Goal: Find contact information: Find contact information

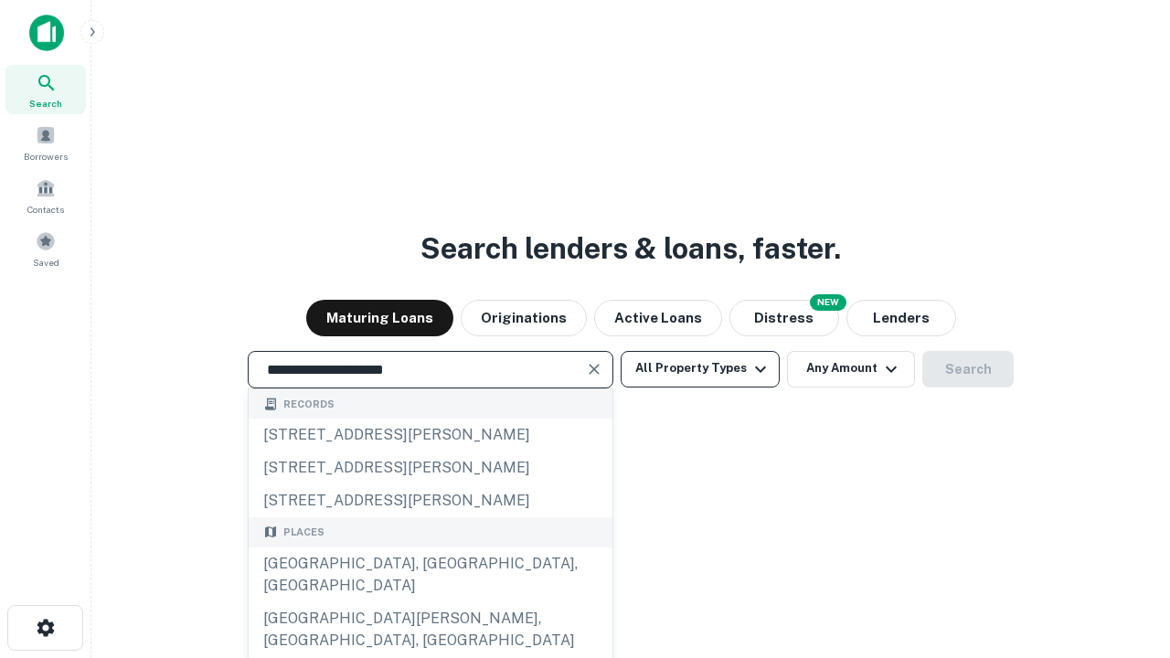
click at [430, 602] on div "[GEOGRAPHIC_DATA], [GEOGRAPHIC_DATA], [GEOGRAPHIC_DATA]" at bounding box center [431, 575] width 364 height 55
click at [700, 368] on button "All Property Types" at bounding box center [700, 369] width 159 height 37
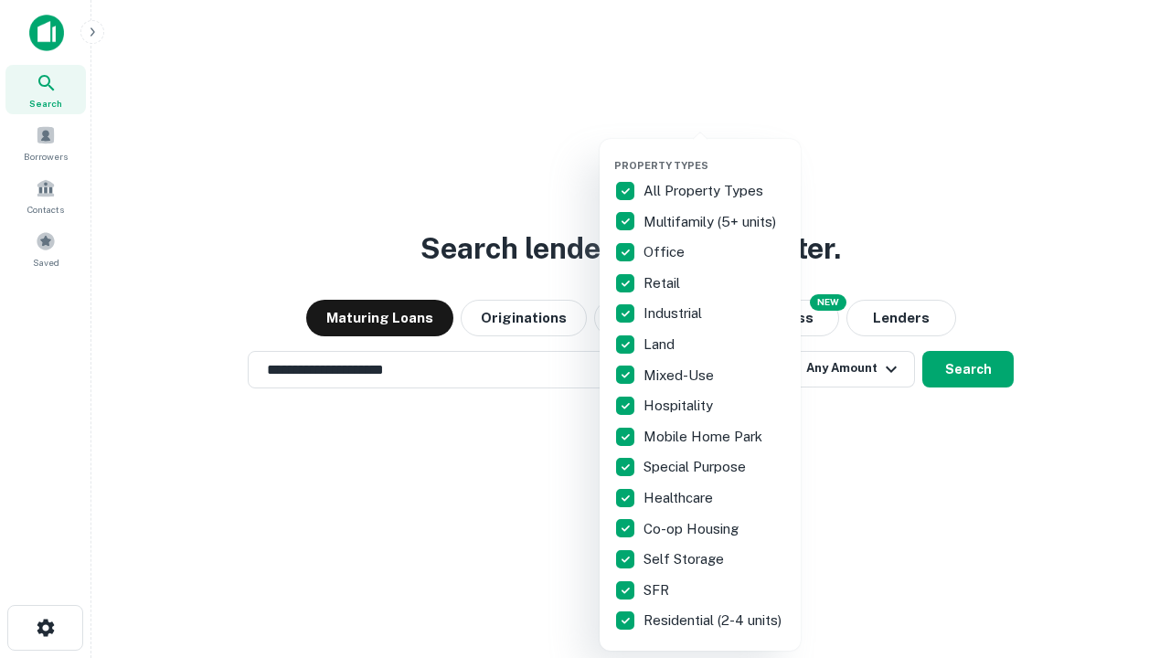
type input "**********"
click at [715, 154] on button "button" at bounding box center [714, 154] width 201 height 1
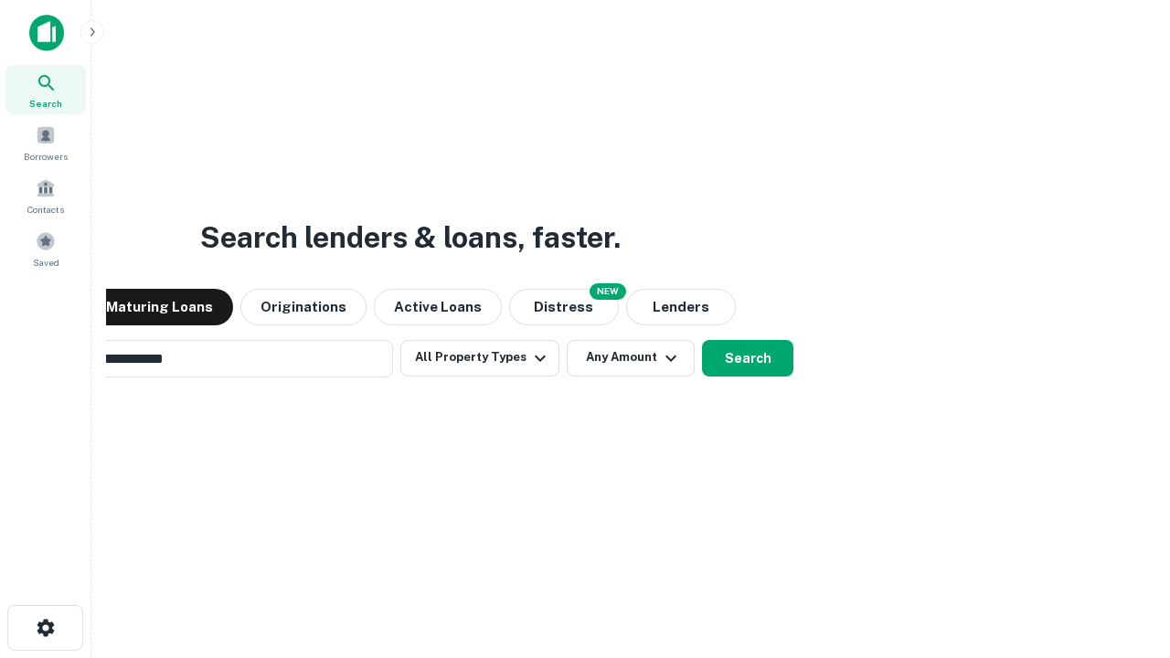
scroll to position [28, 0]
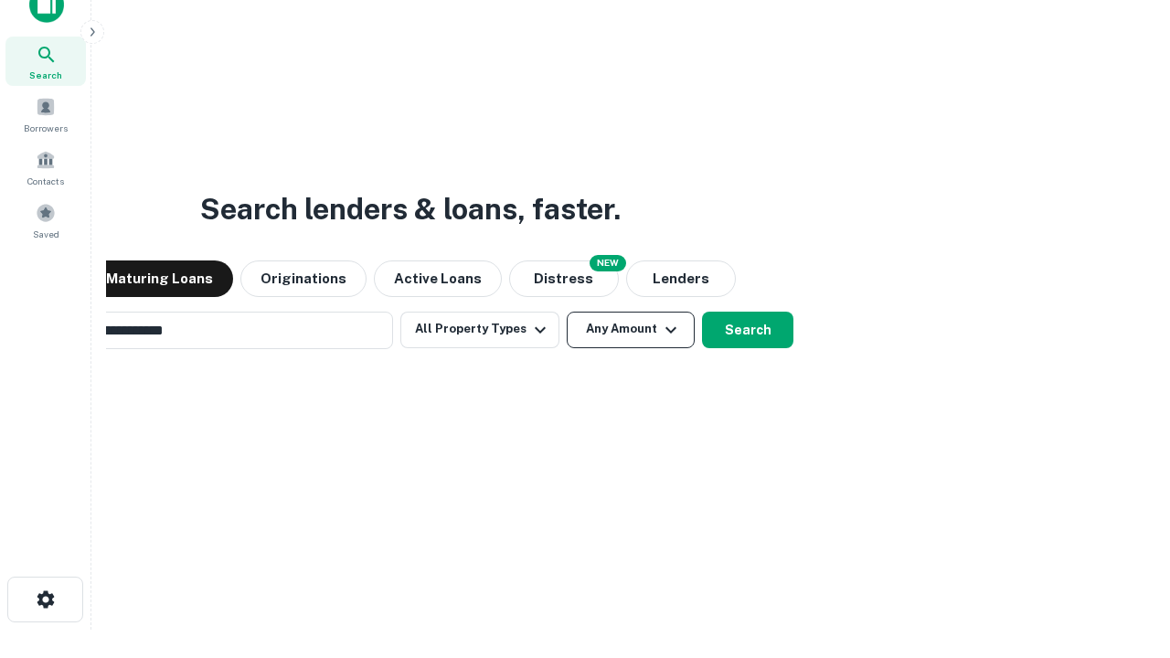
click at [567, 312] on button "Any Amount" at bounding box center [631, 330] width 128 height 37
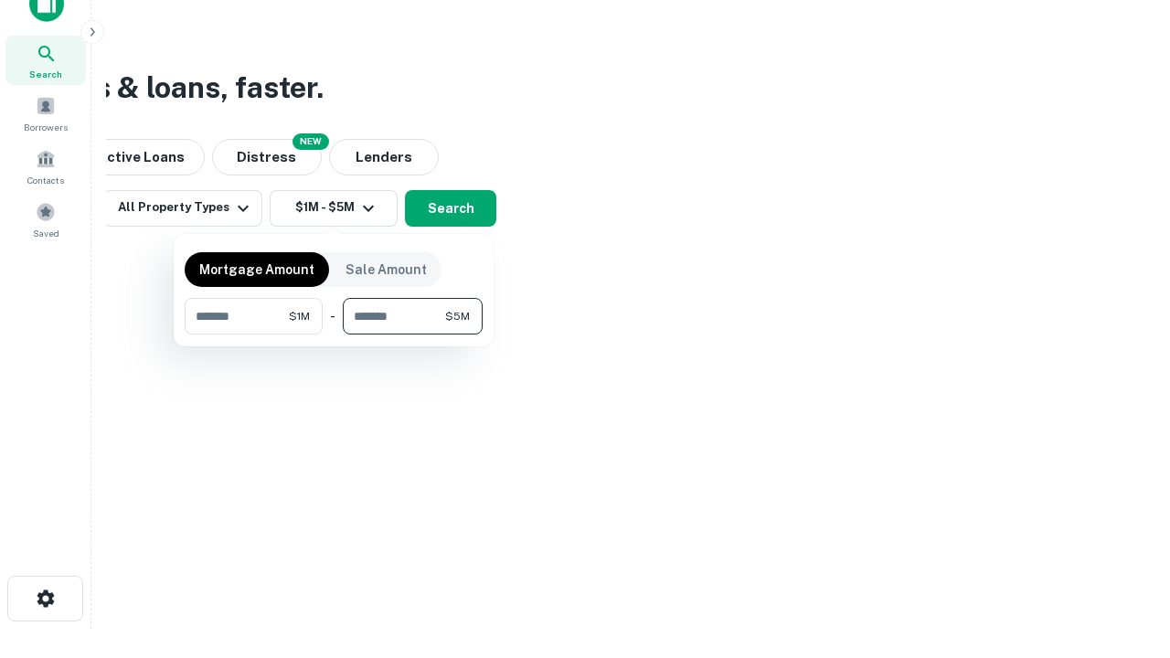
type input "*******"
click at [334, 335] on button "button" at bounding box center [334, 335] width 298 height 1
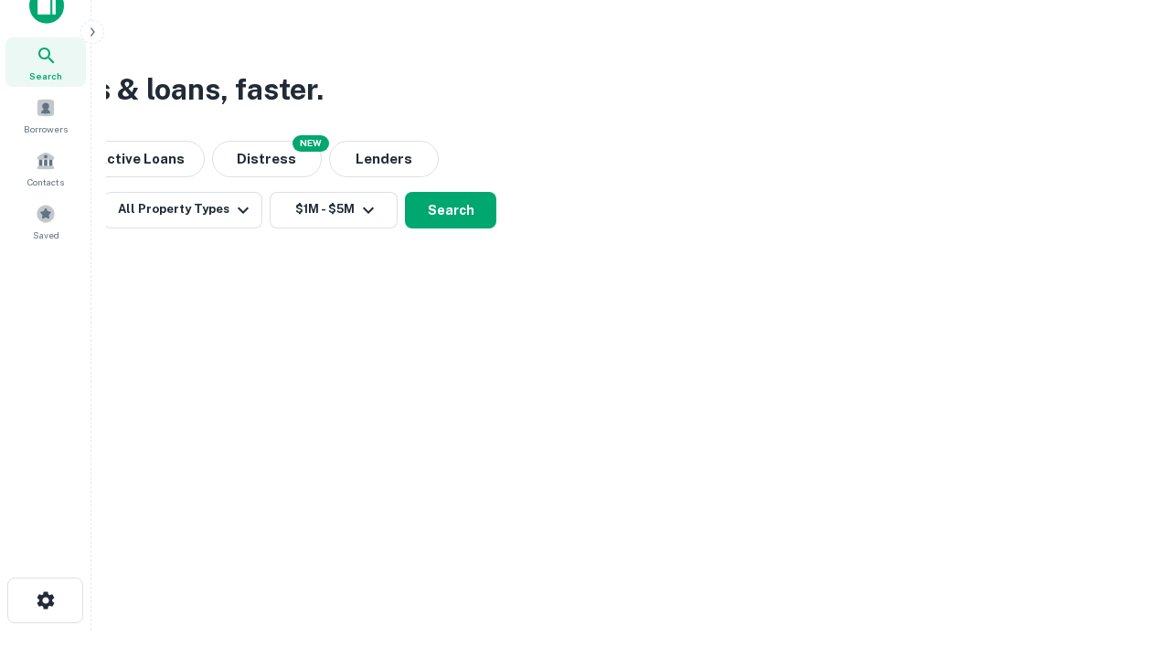
scroll to position [11, 337]
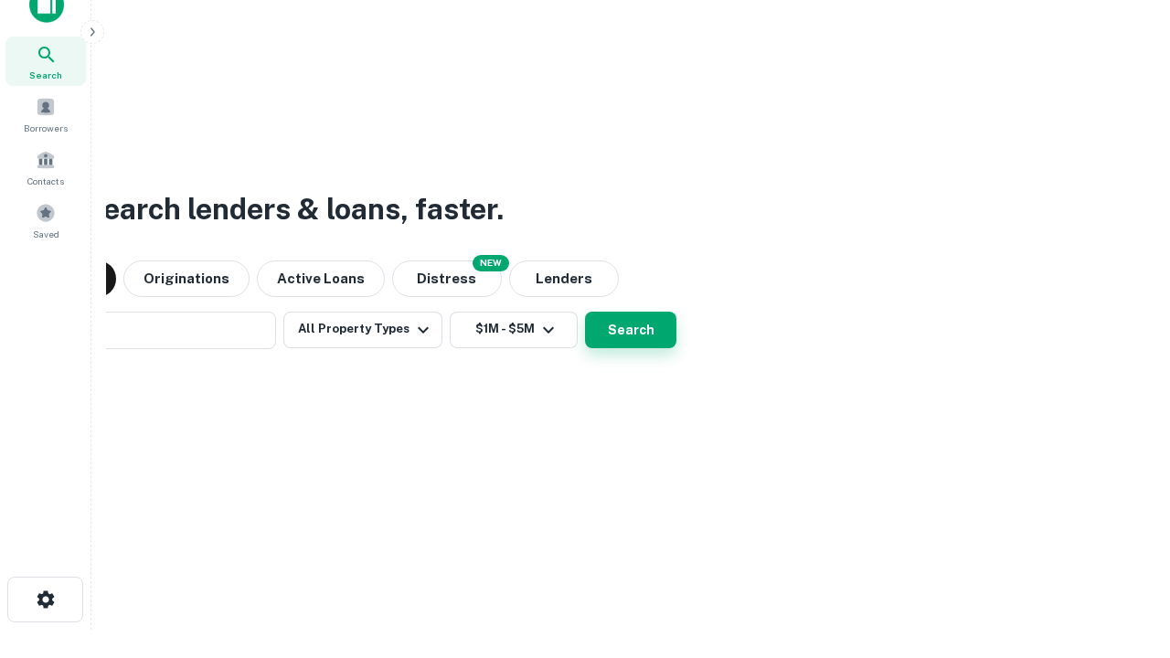
click at [585, 312] on button "Search" at bounding box center [630, 330] width 91 height 37
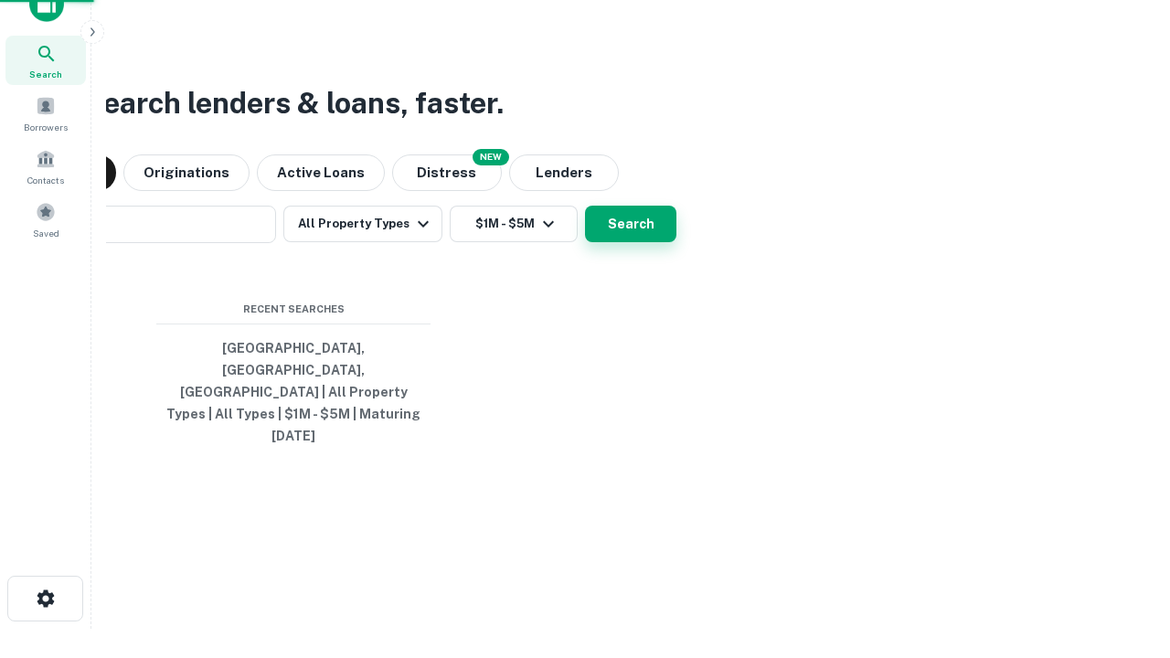
scroll to position [48, 517]
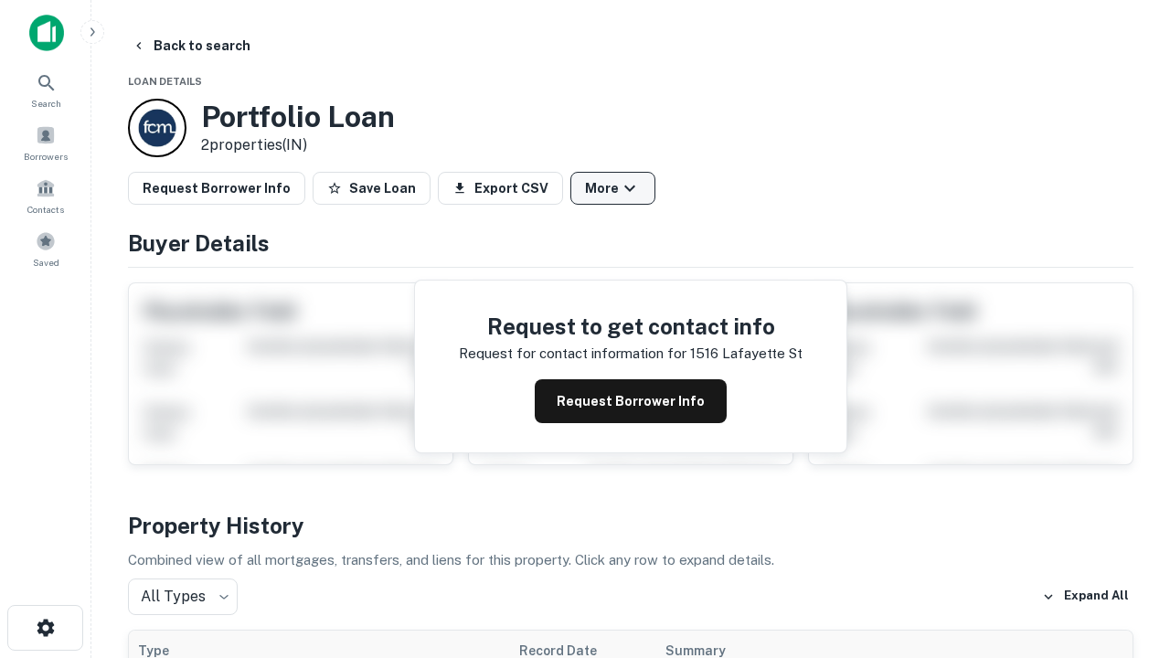
click at [612, 188] on button "More" at bounding box center [612, 188] width 85 height 33
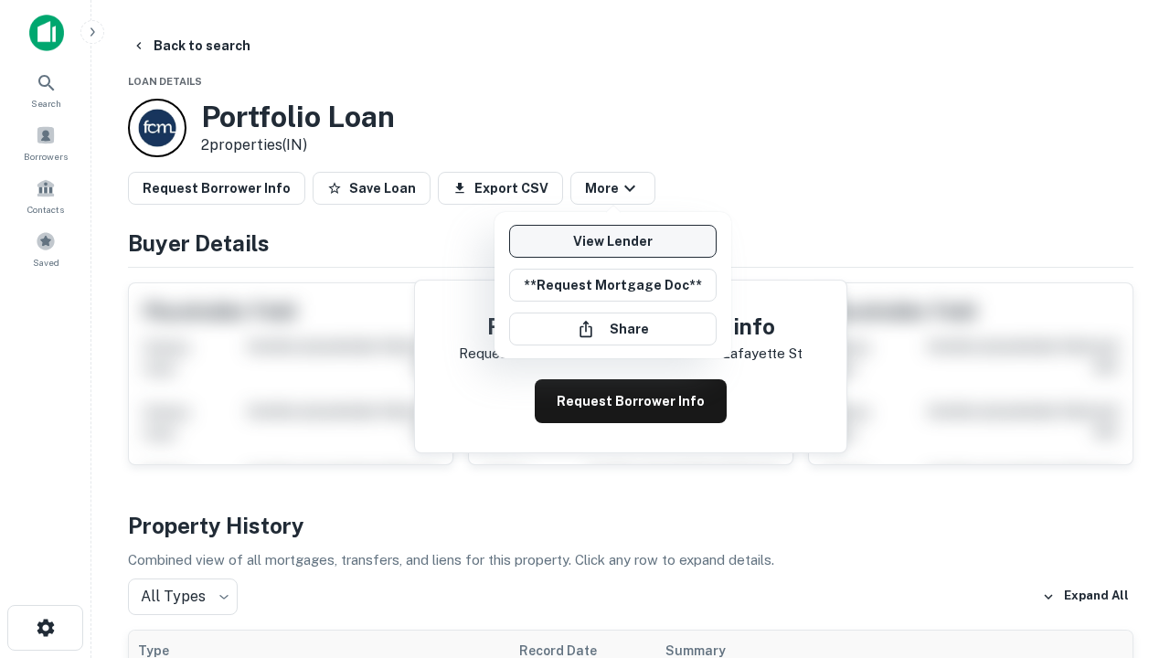
click at [612, 241] on link "View Lender" at bounding box center [613, 241] width 208 height 33
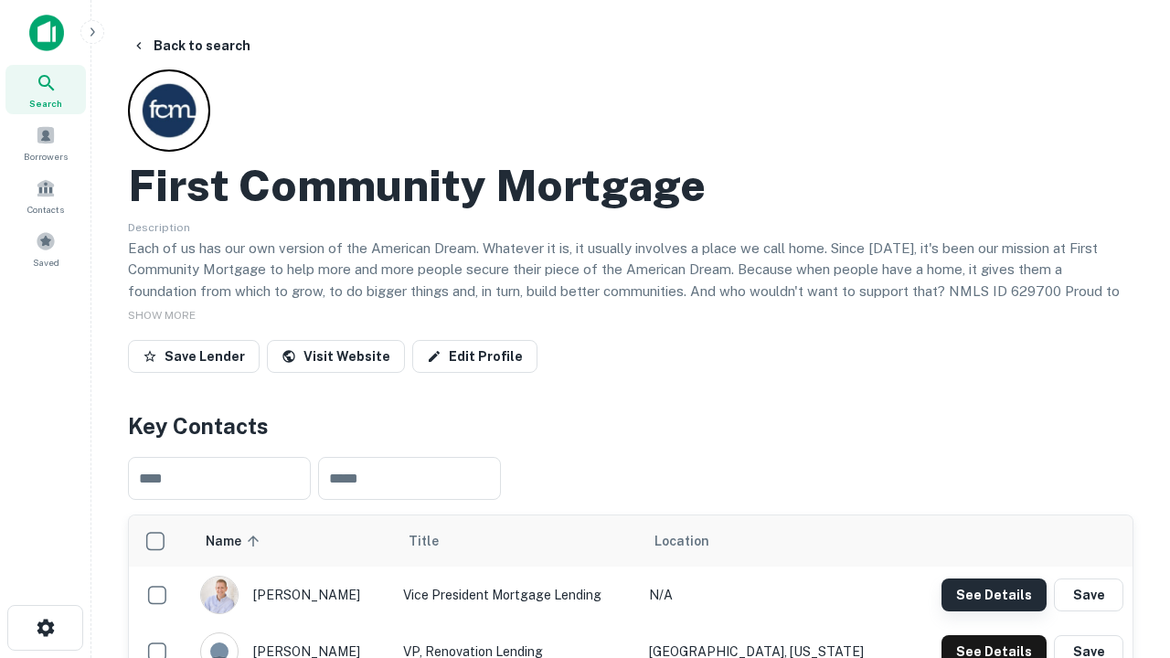
click at [994, 594] on button "See Details" at bounding box center [994, 595] width 105 height 33
click at [45, 628] on icon "button" at bounding box center [46, 628] width 22 height 22
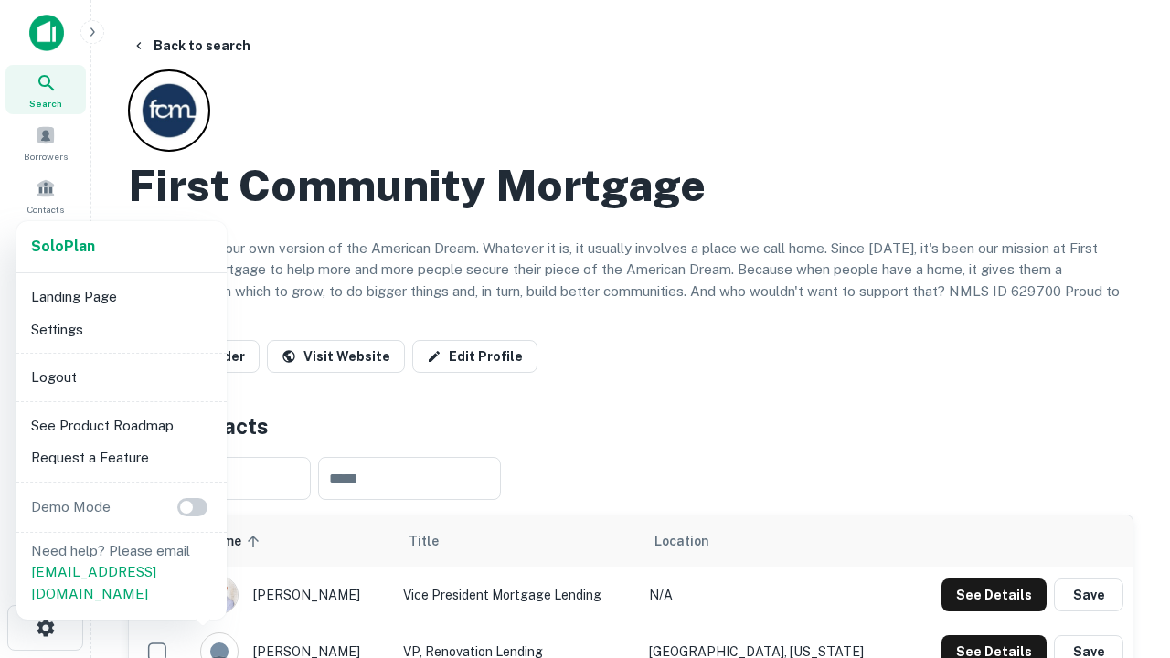
click at [121, 377] on li "Logout" at bounding box center [122, 377] width 196 height 33
